Goal: Find specific page/section

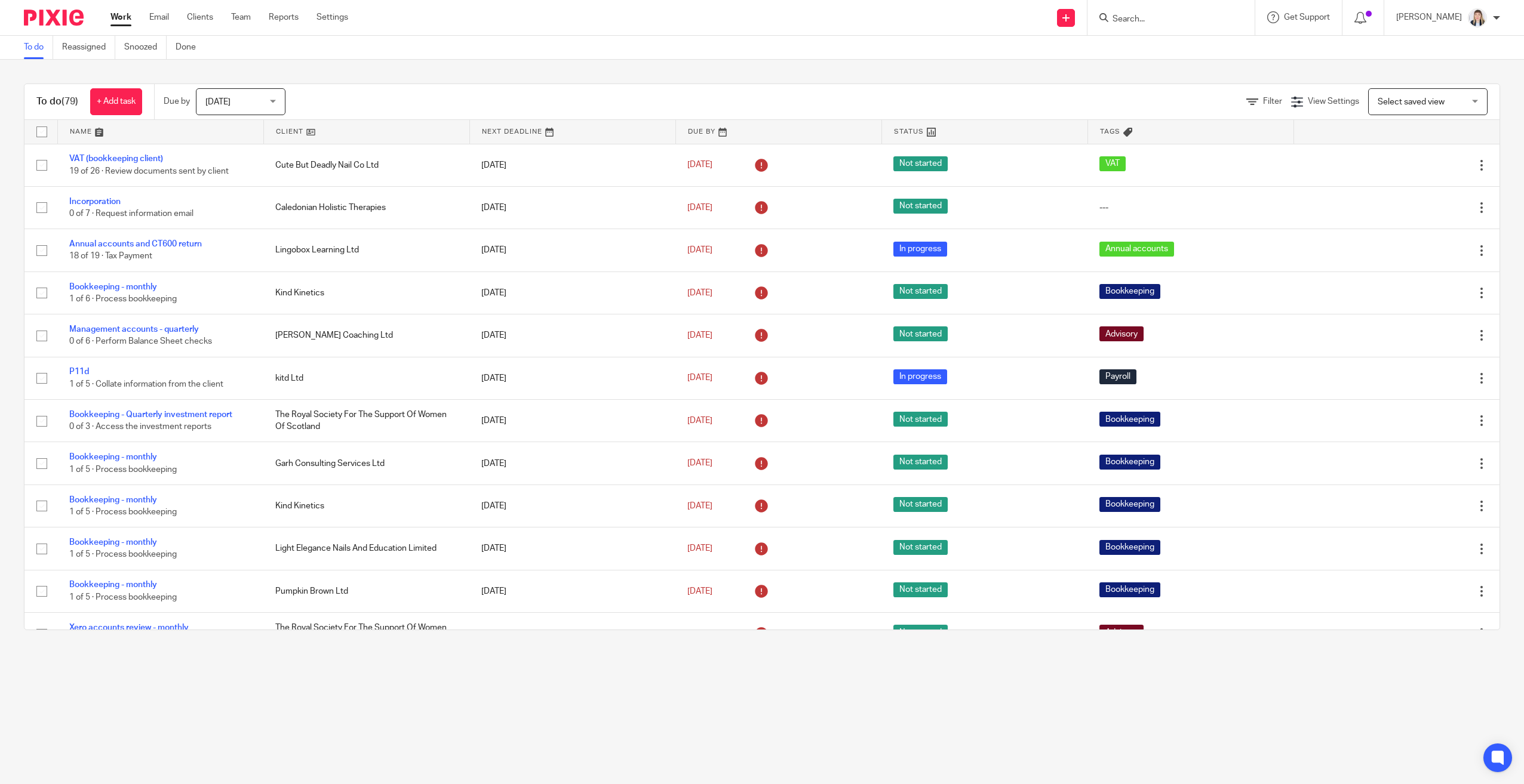
click at [1119, 25] on div at bounding box center [1168, 18] width 139 height 15
click at [1131, 16] on input "Search" at bounding box center [1165, 20] width 108 height 11
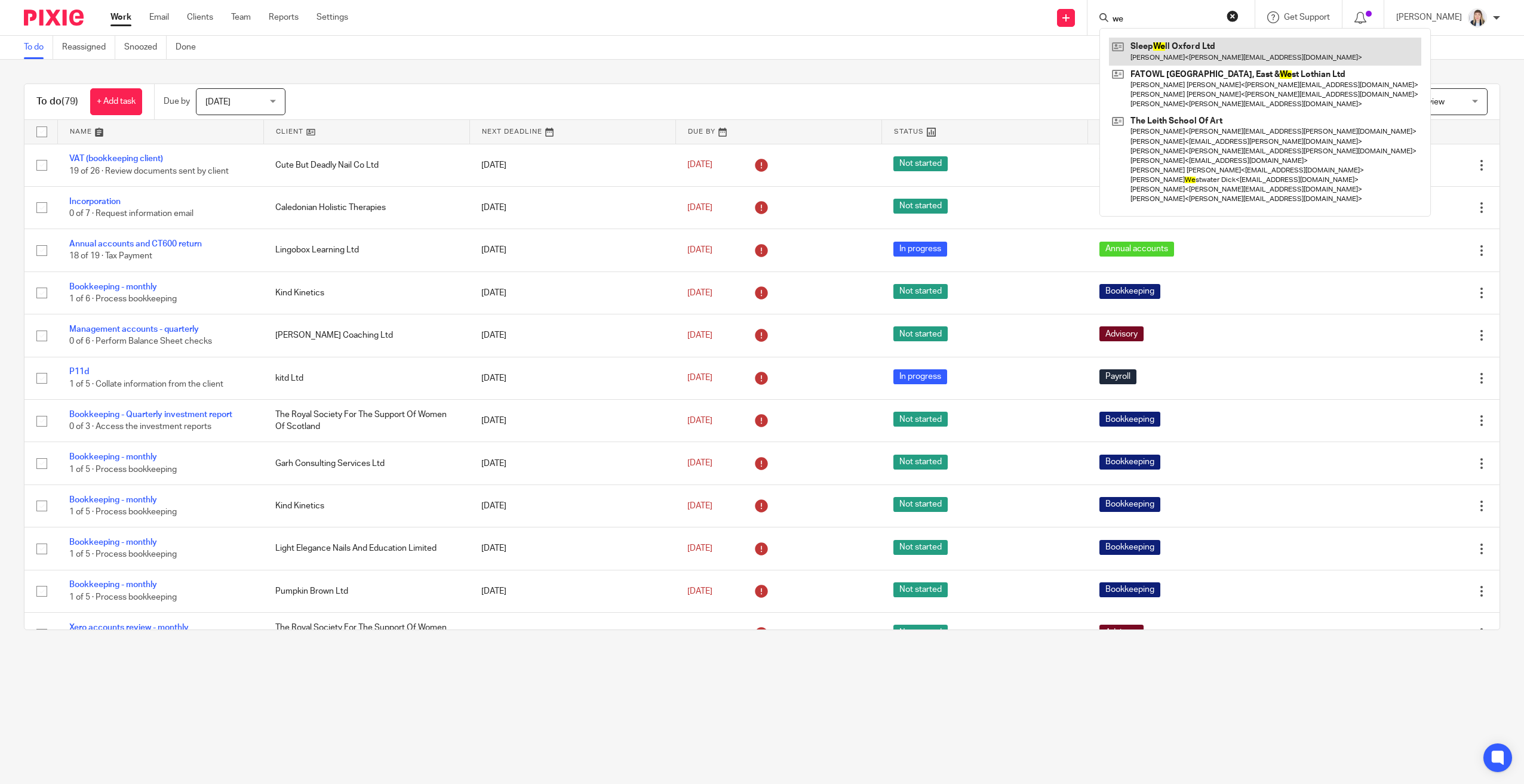
type input "w"
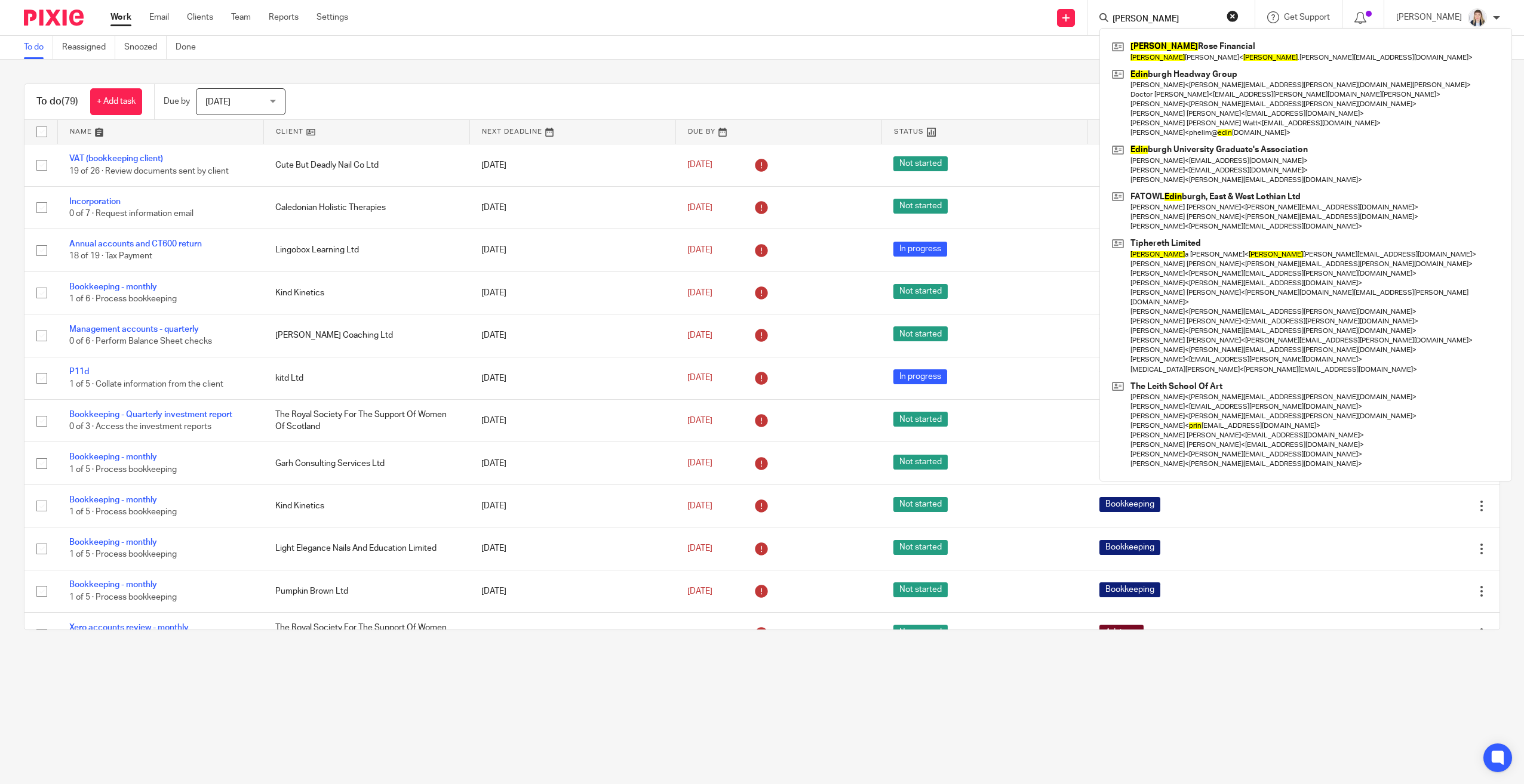
type input "[PERSON_NAME]"
click at [1166, 62] on link at bounding box center [1305, 52] width 393 height 28
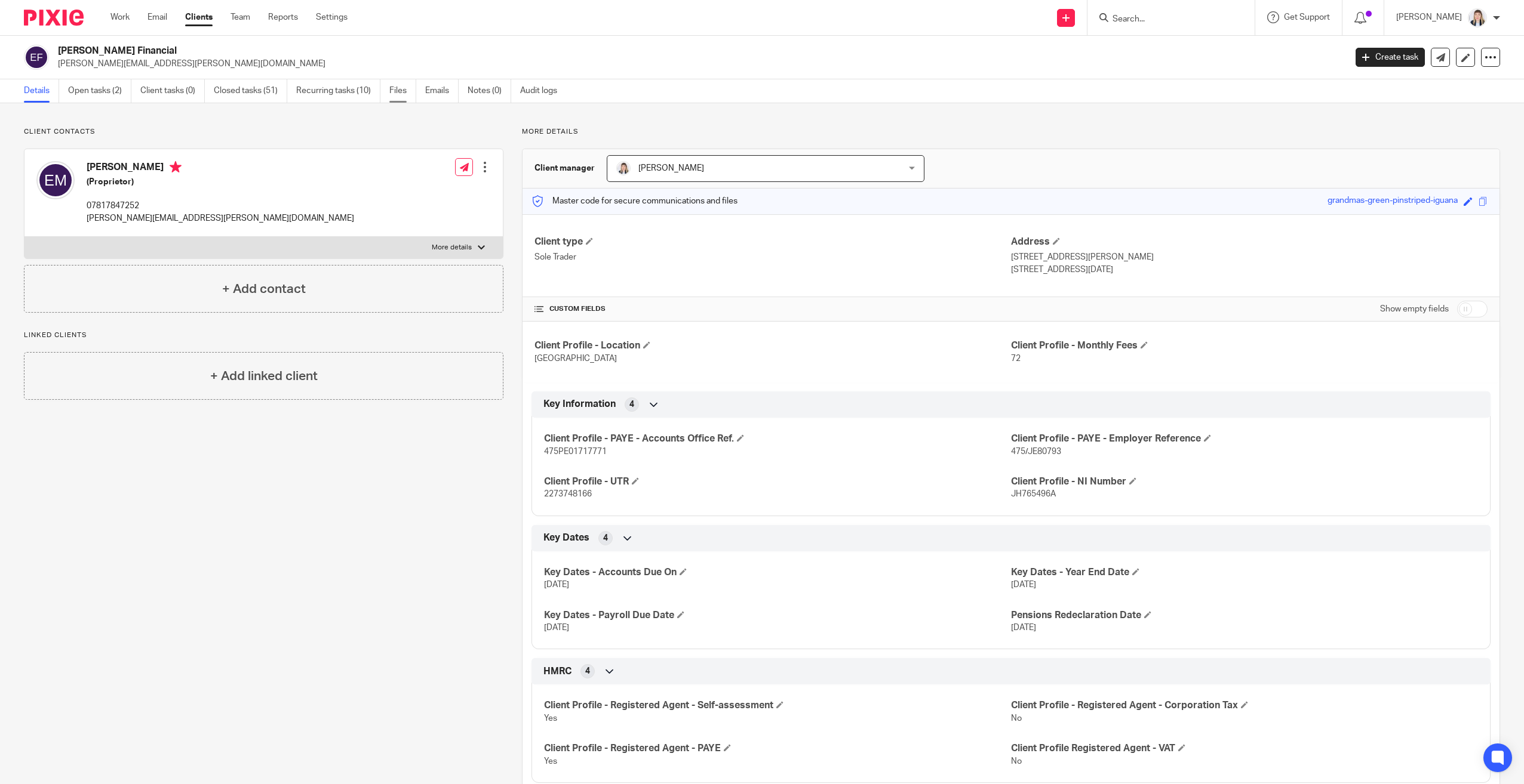
click at [404, 89] on link "Files" at bounding box center [402, 91] width 27 height 23
